Goal: Task Accomplishment & Management: Manage account settings

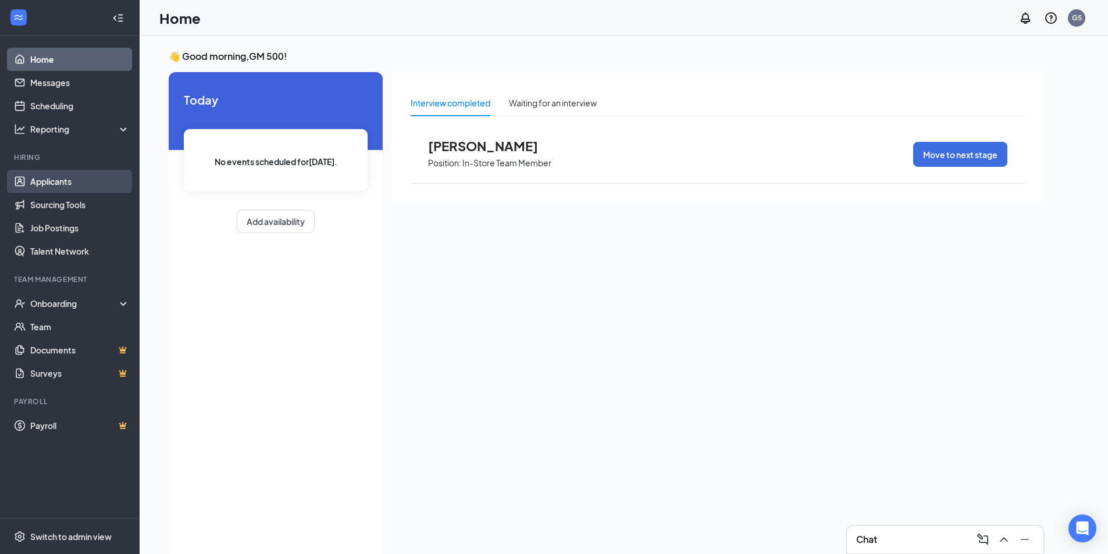
click at [67, 182] on link "Applicants" at bounding box center [79, 181] width 99 height 23
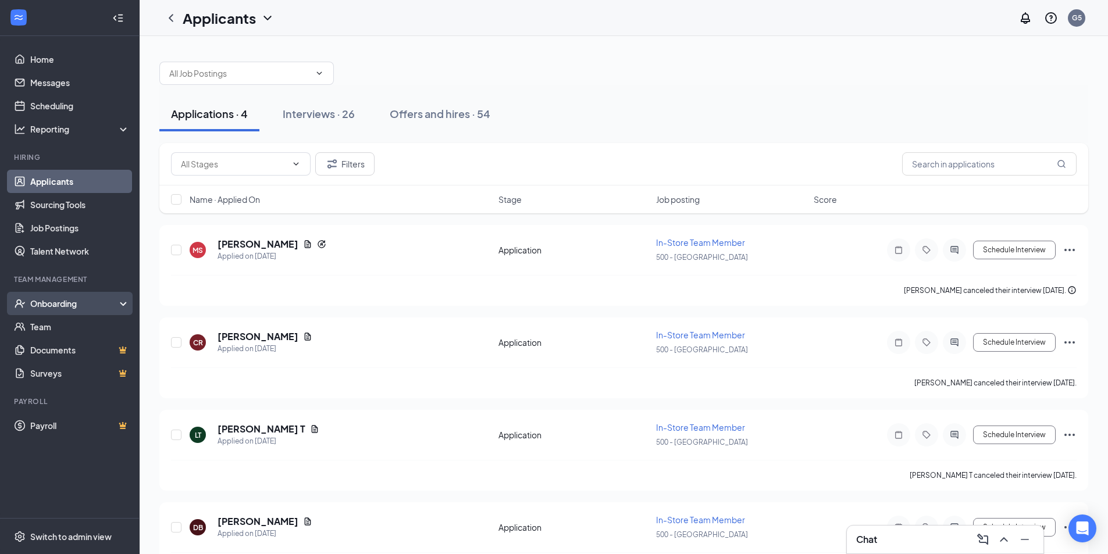
click at [59, 299] on div "Onboarding" at bounding box center [75, 304] width 90 height 12
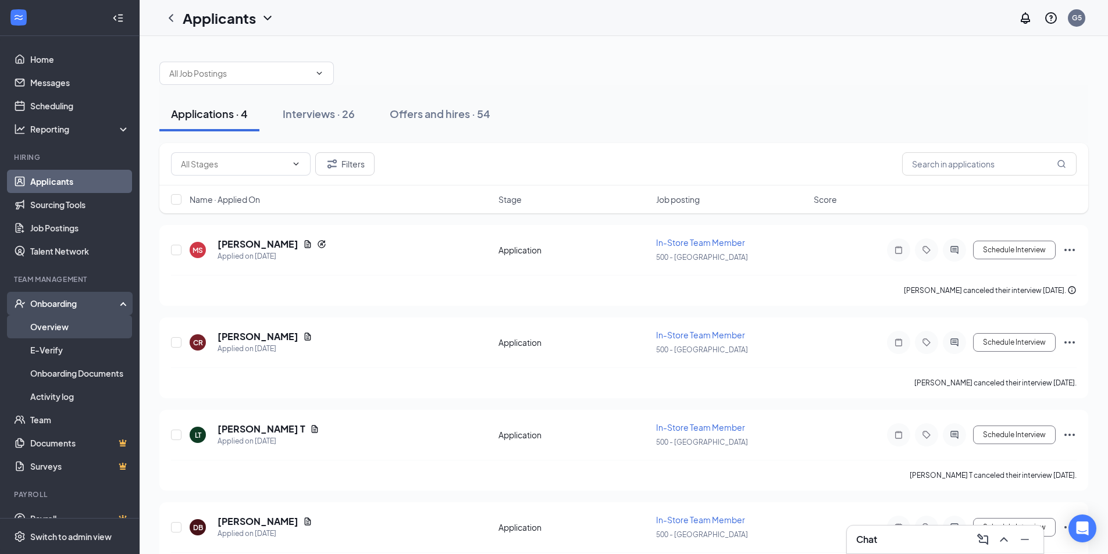
click at [62, 325] on link "Overview" at bounding box center [79, 326] width 99 height 23
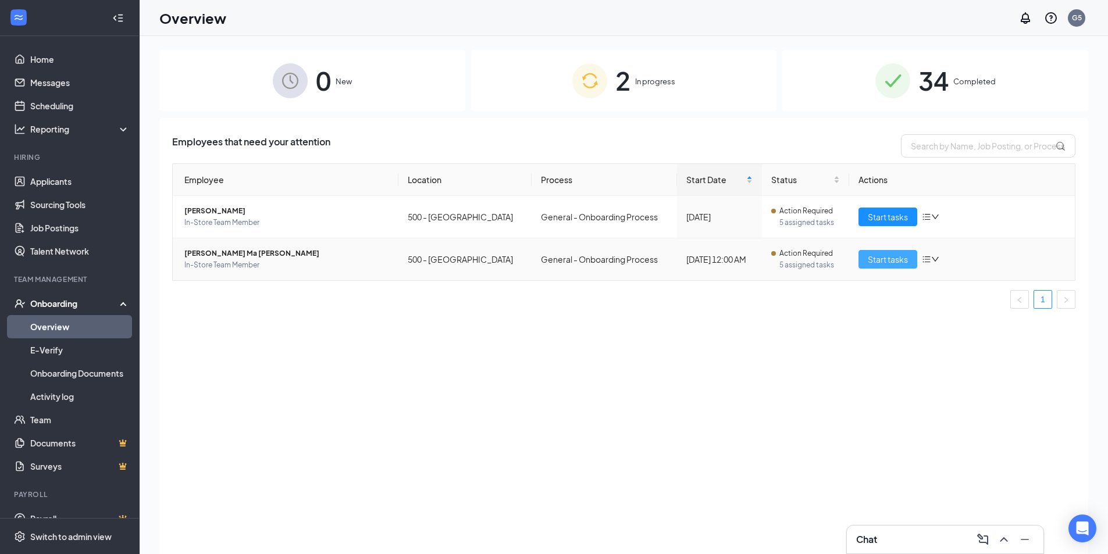
click at [878, 261] on span "Start tasks" at bounding box center [888, 259] width 40 height 13
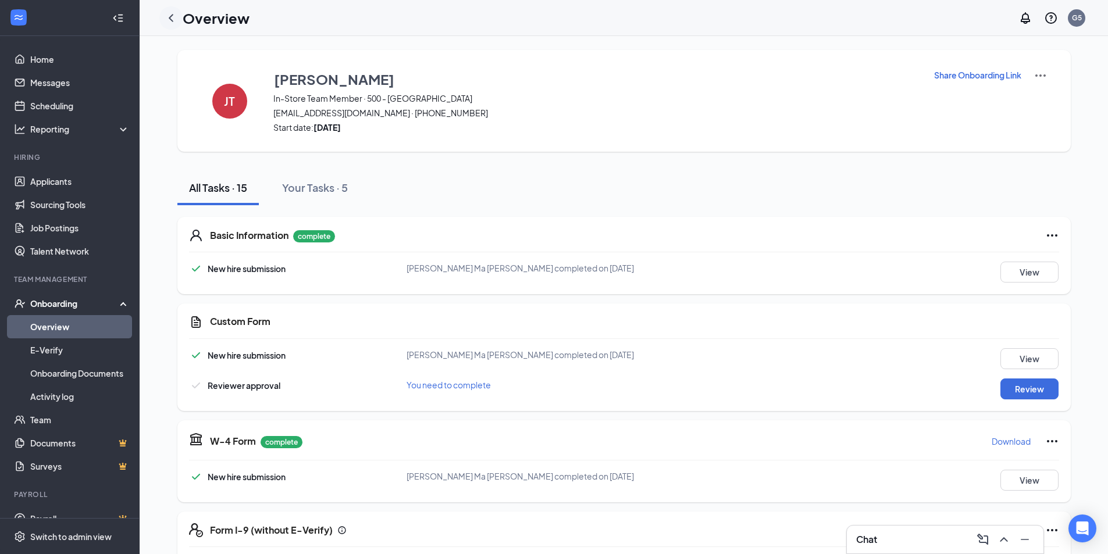
click at [170, 16] on icon "ChevronLeft" at bounding box center [171, 18] width 14 height 14
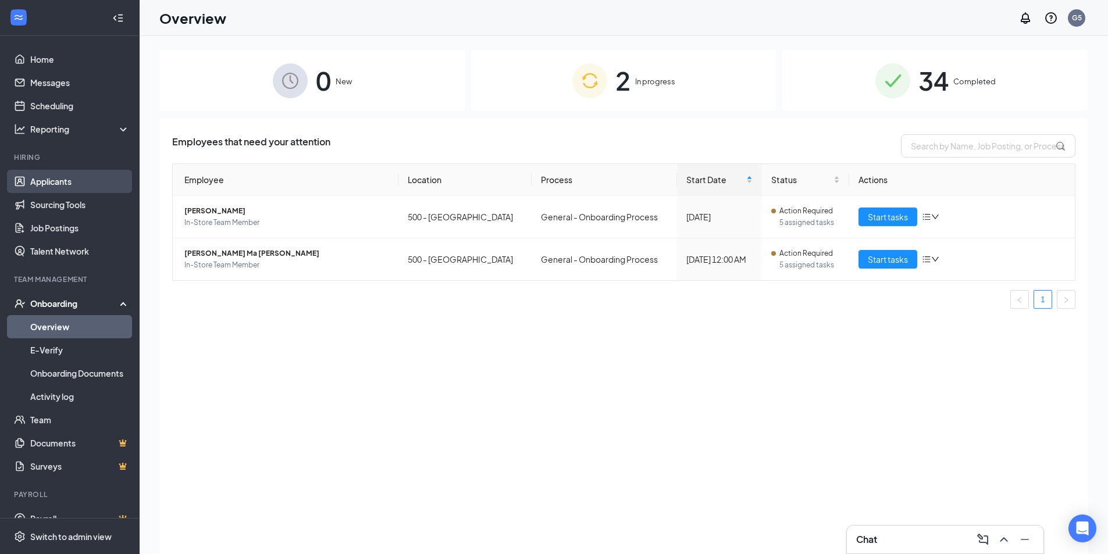
click at [69, 184] on link "Applicants" at bounding box center [79, 181] width 99 height 23
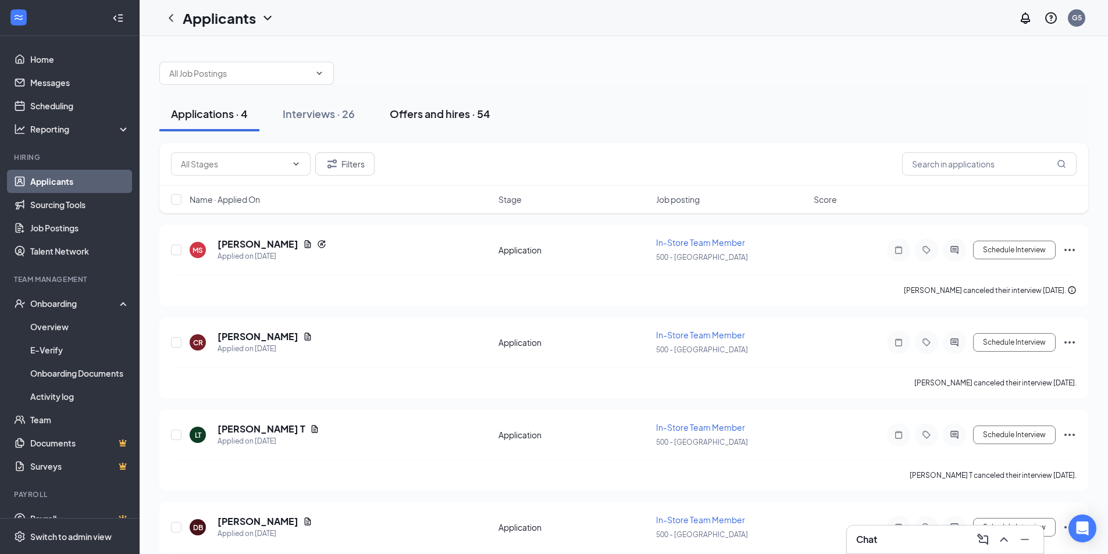
click at [425, 112] on div "Offers and hires · 54" at bounding box center [440, 113] width 101 height 15
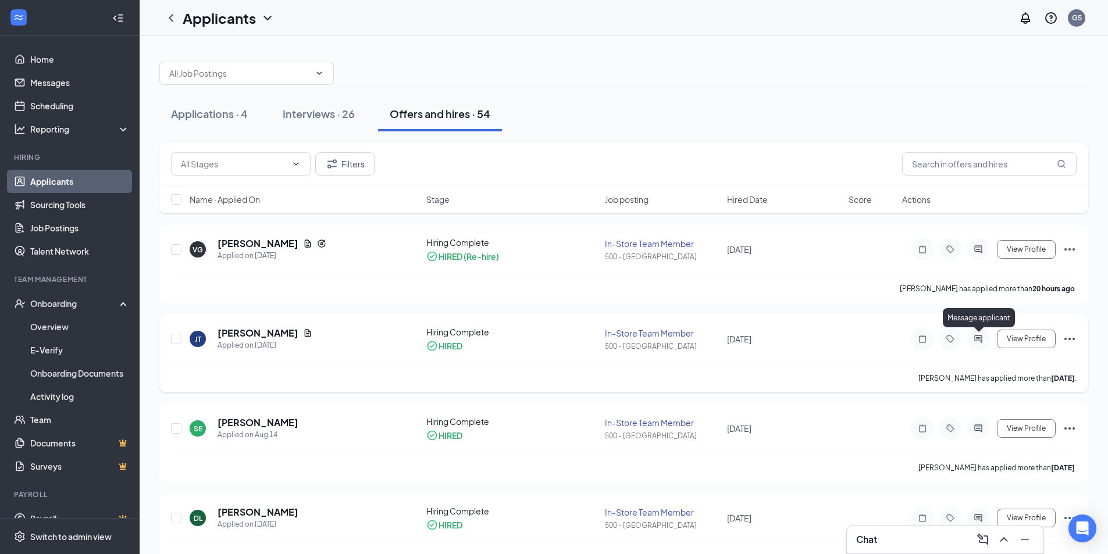
click at [979, 337] on icon "ActiveChat" at bounding box center [978, 339] width 8 height 8
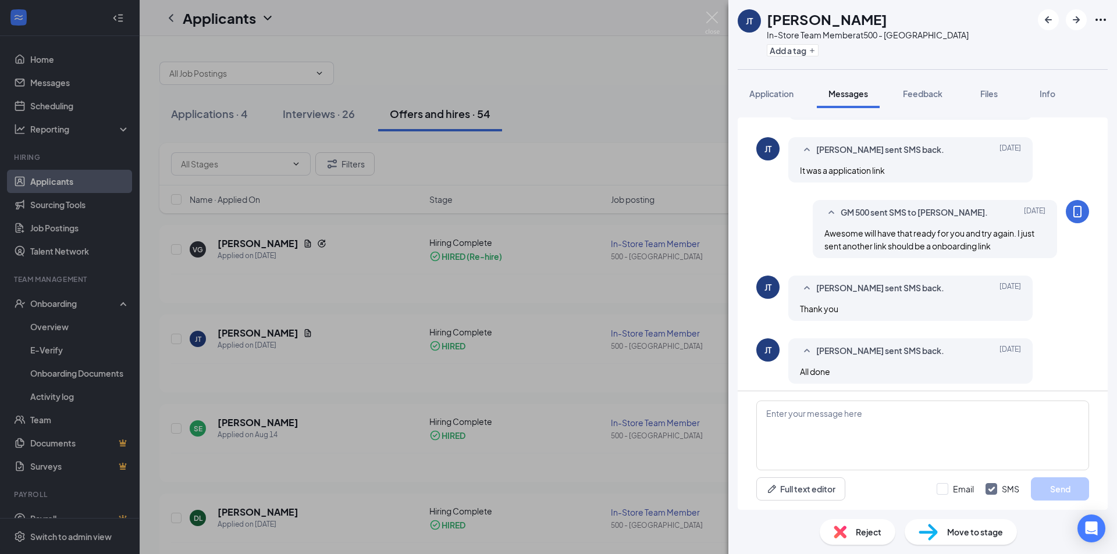
scroll to position [247, 0]
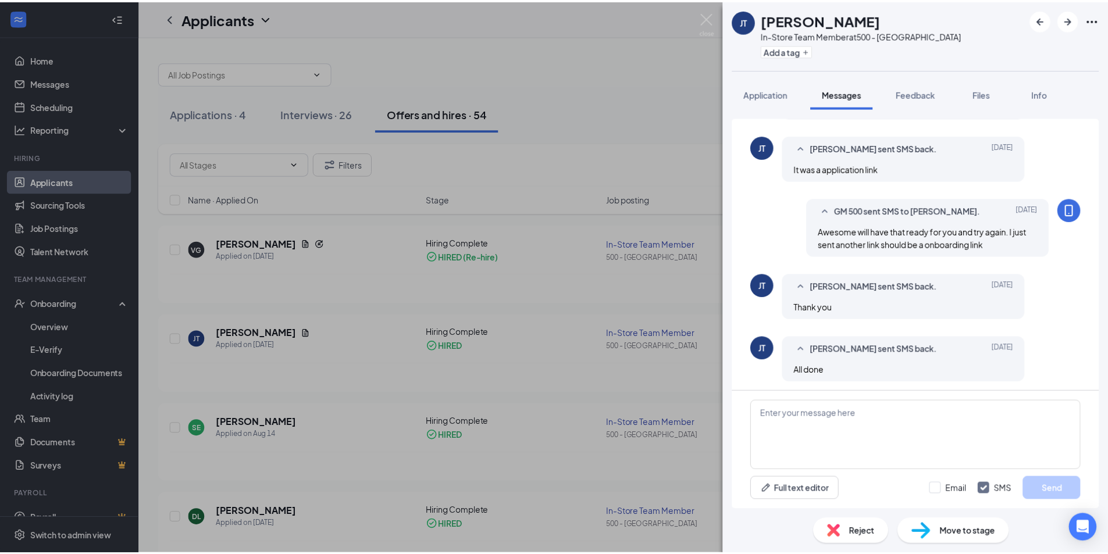
scroll to position [247, 0]
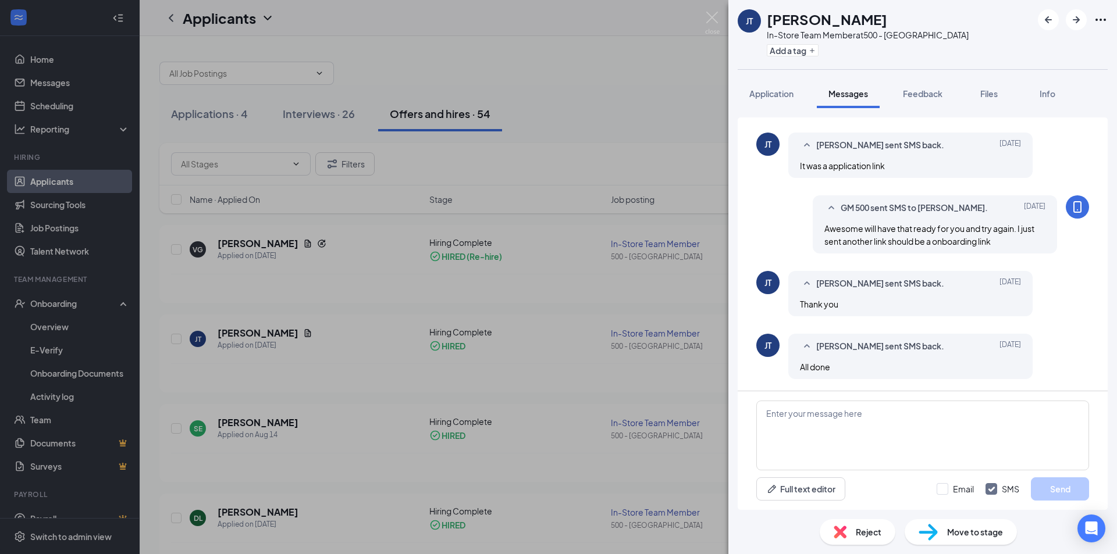
click at [693, 176] on div "[PERSON_NAME] In-Store Team Member at 500 - [GEOGRAPHIC_DATA] Add a tag Applica…" at bounding box center [558, 277] width 1117 height 554
